Goal: Navigation & Orientation: Understand site structure

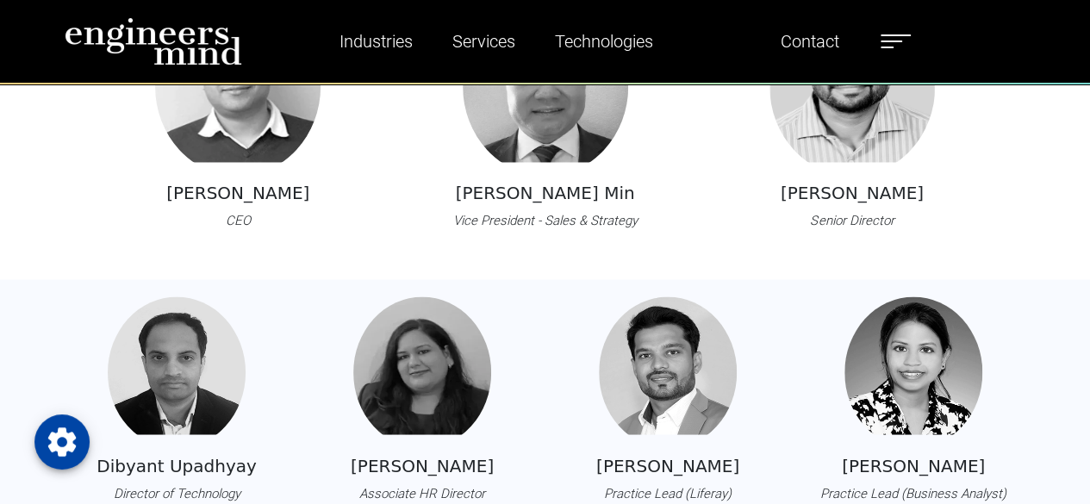
scroll to position [1465, 0]
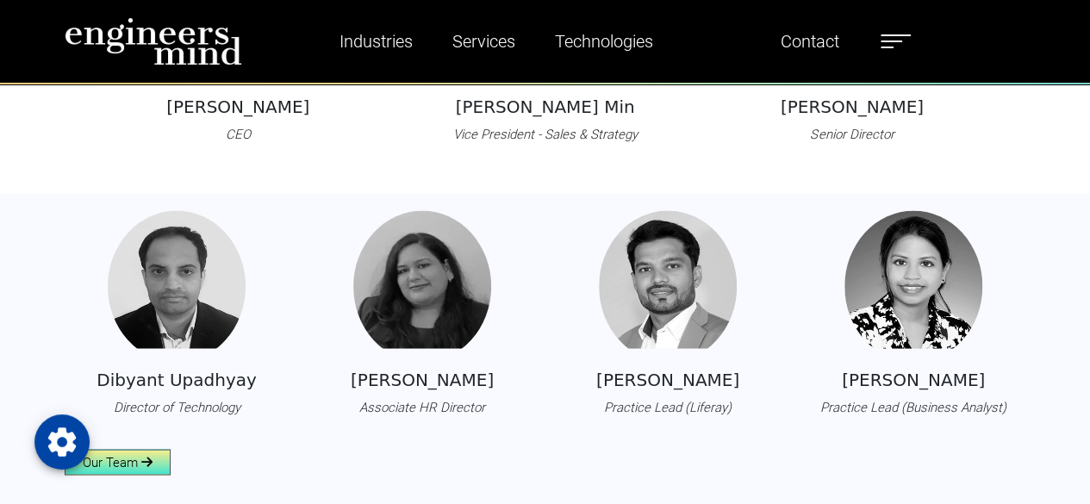
click at [129, 466] on link "Our Team" at bounding box center [118, 462] width 106 height 26
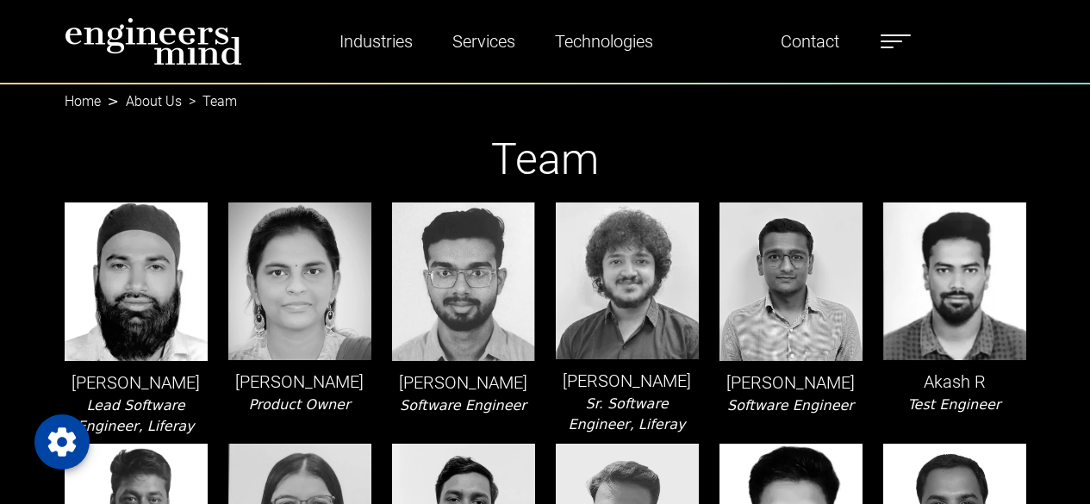
scroll to position [172, 0]
click at [114, 34] on img at bounding box center [154, 41] width 178 height 48
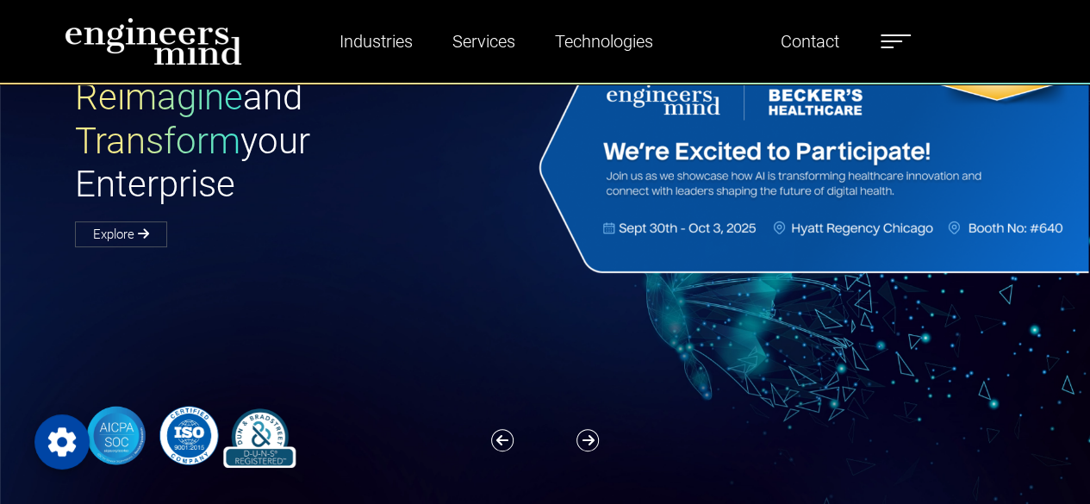
scroll to position [259, 0]
